Goal: Obtain resource: Download file/media

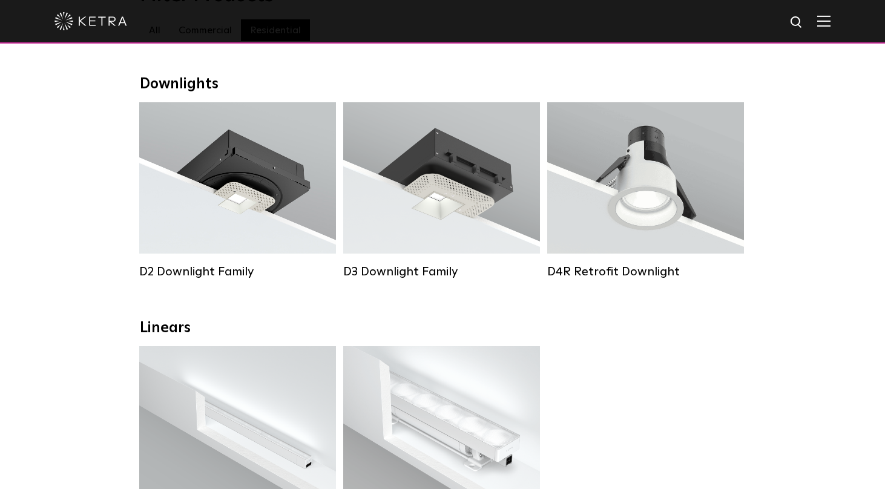
scroll to position [174, 0]
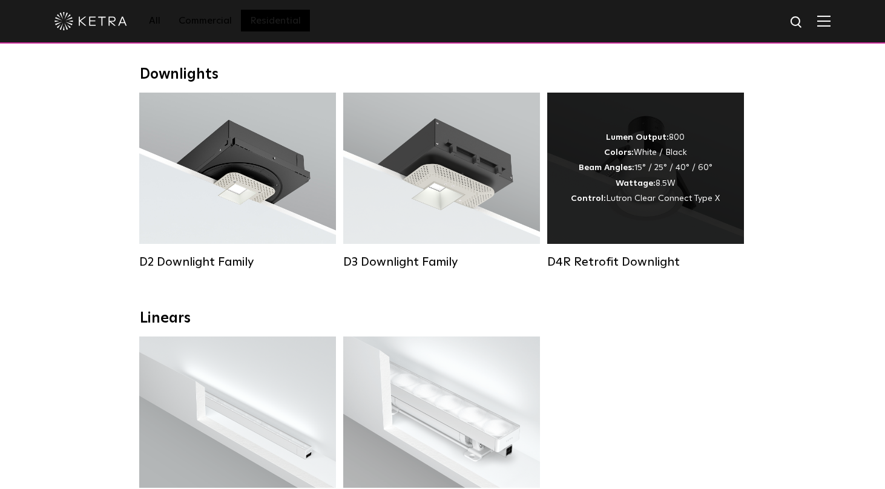
click at [629, 189] on div "Lumen Output: 800 Colors: White / Black Beam Angles: 15° / 25° / 40° / 60° Watt…" at bounding box center [645, 168] width 149 height 76
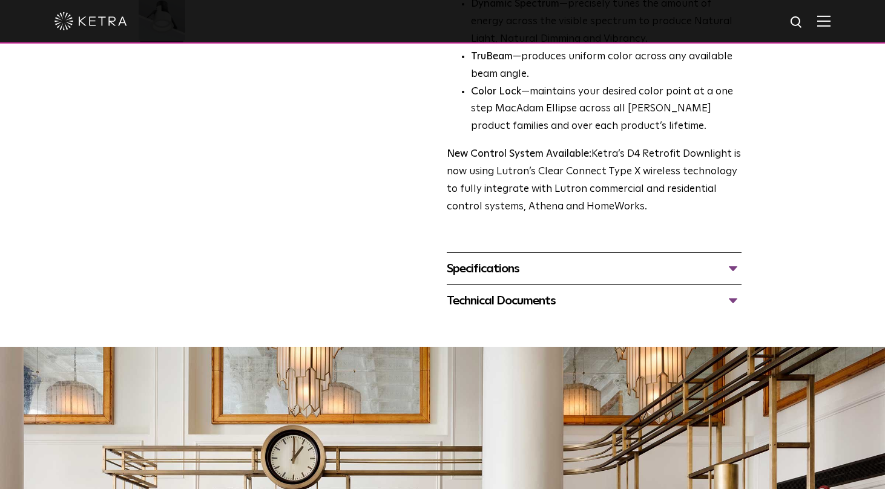
scroll to position [405, 0]
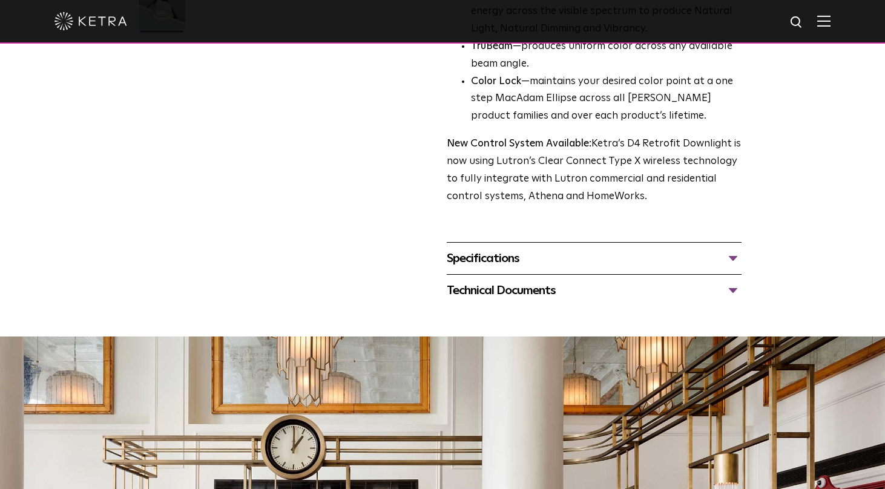
click at [545, 293] on div "Technical Documents" at bounding box center [594, 290] width 295 height 19
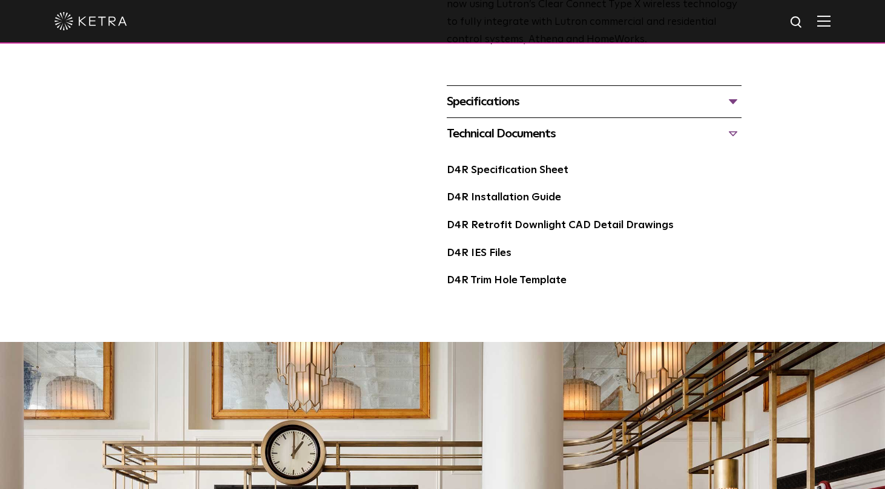
scroll to position [563, 0]
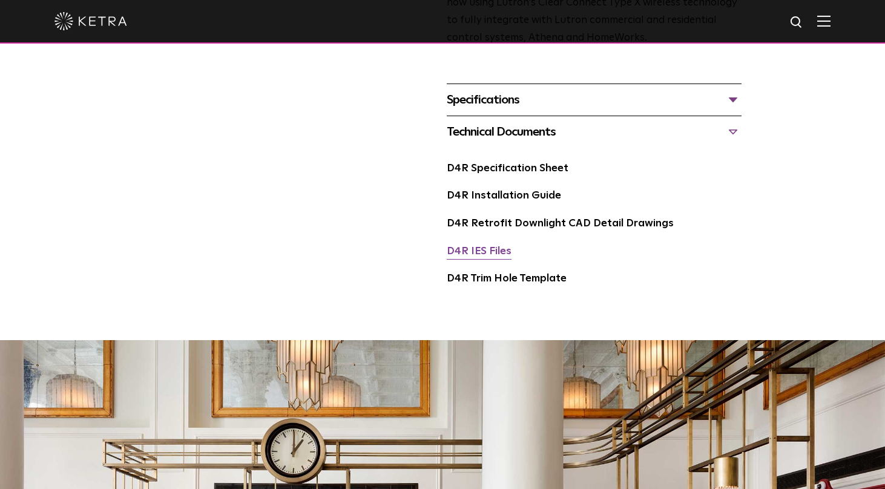
click at [473, 252] on link "D4R IES Files" at bounding box center [479, 251] width 65 height 10
